Goal: Information Seeking & Learning: Understand process/instructions

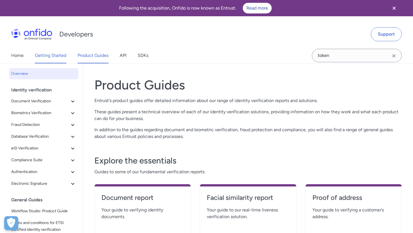
click at [56, 56] on link "Getting Started" at bounding box center [50, 56] width 31 height 16
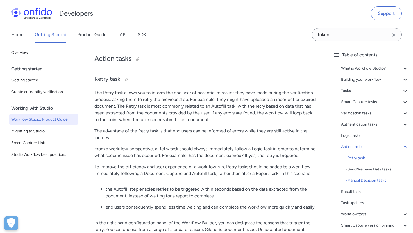
click at [354, 179] on div "- Manual Decision tasks" at bounding box center [376, 180] width 63 height 7
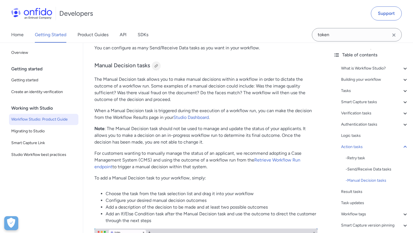
click at [157, 64] on div at bounding box center [156, 66] width 4 height 4
click at [354, 157] on div "- Retry task" at bounding box center [376, 158] width 63 height 7
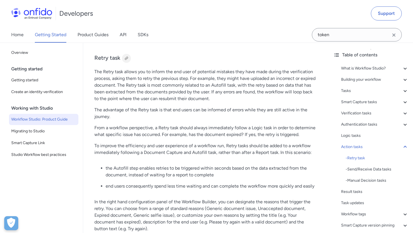
click at [123, 63] on div at bounding box center [126, 58] width 9 height 9
